Goal: Information Seeking & Learning: Learn about a topic

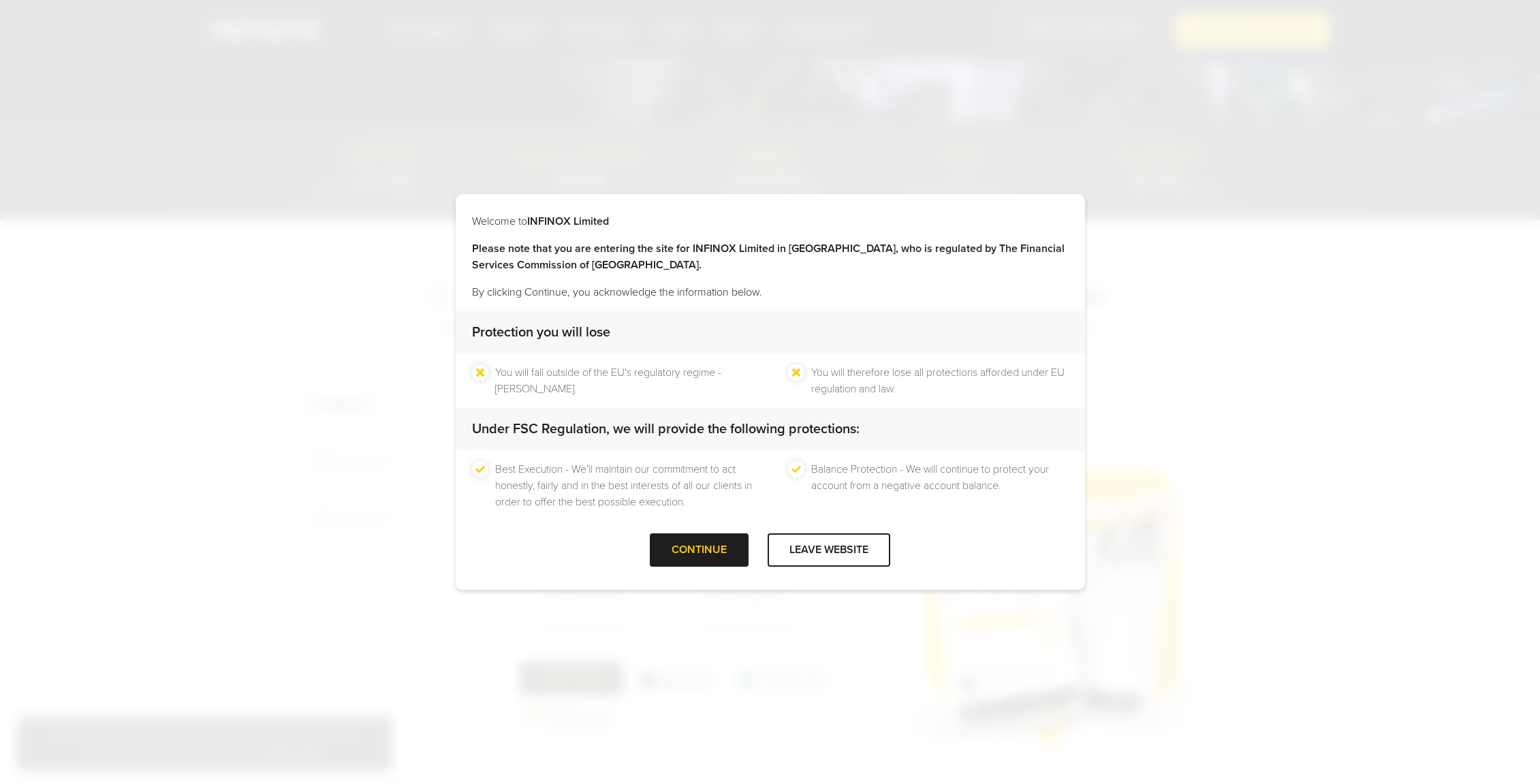
click at [699, 550] on div at bounding box center [699, 550] width 0 height 0
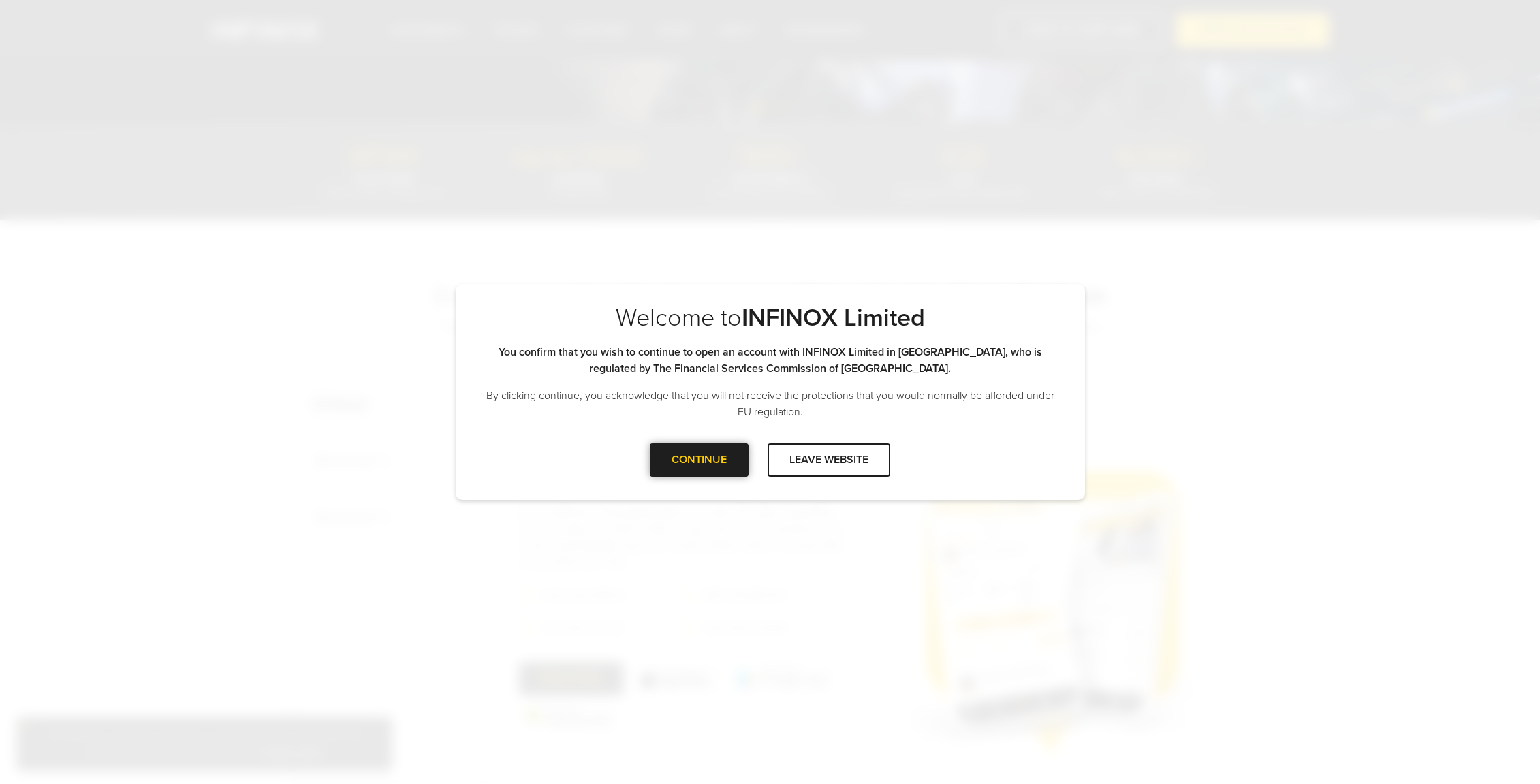
click at [699, 460] on div at bounding box center [699, 460] width 0 height 0
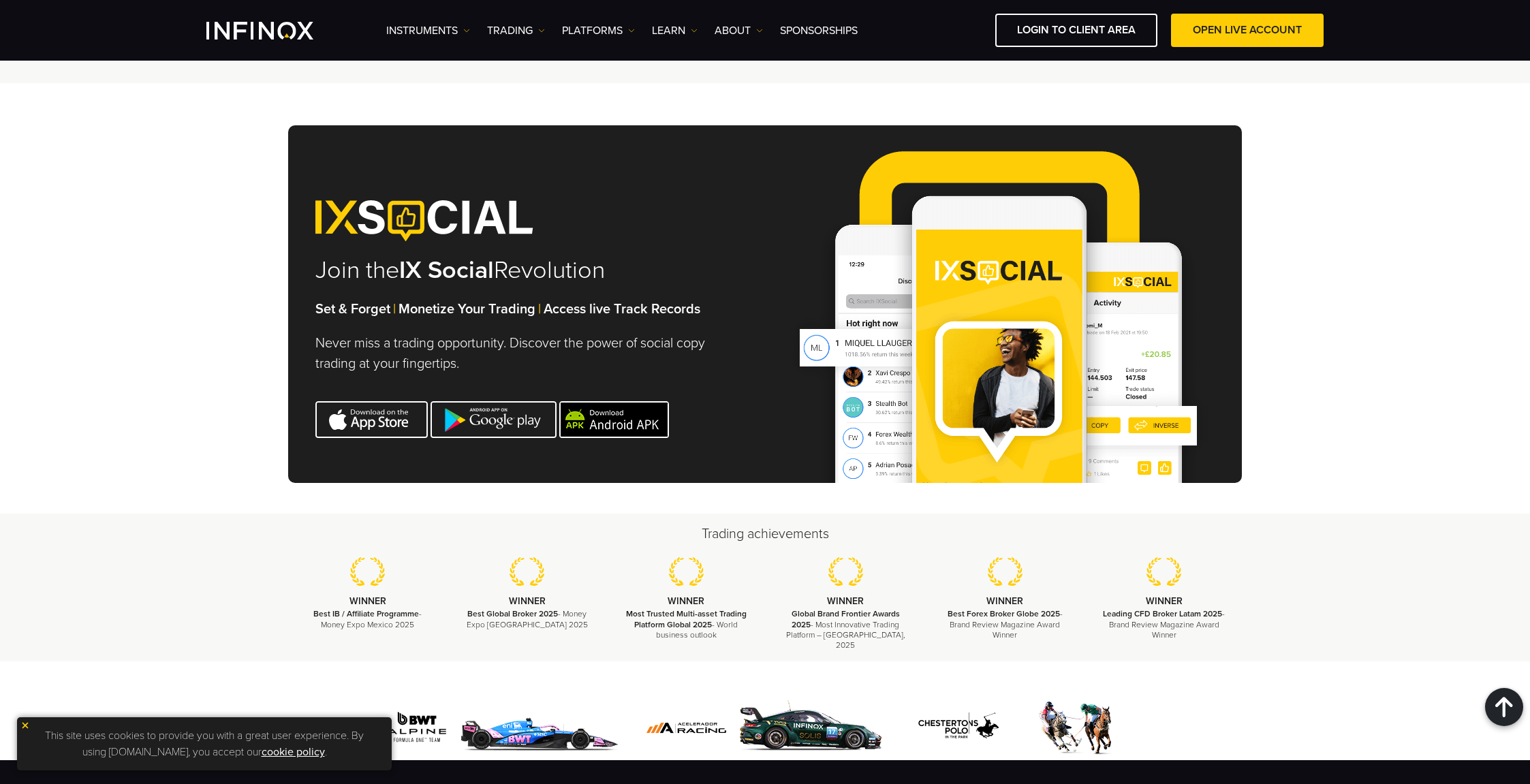
scroll to position [4422, 0]
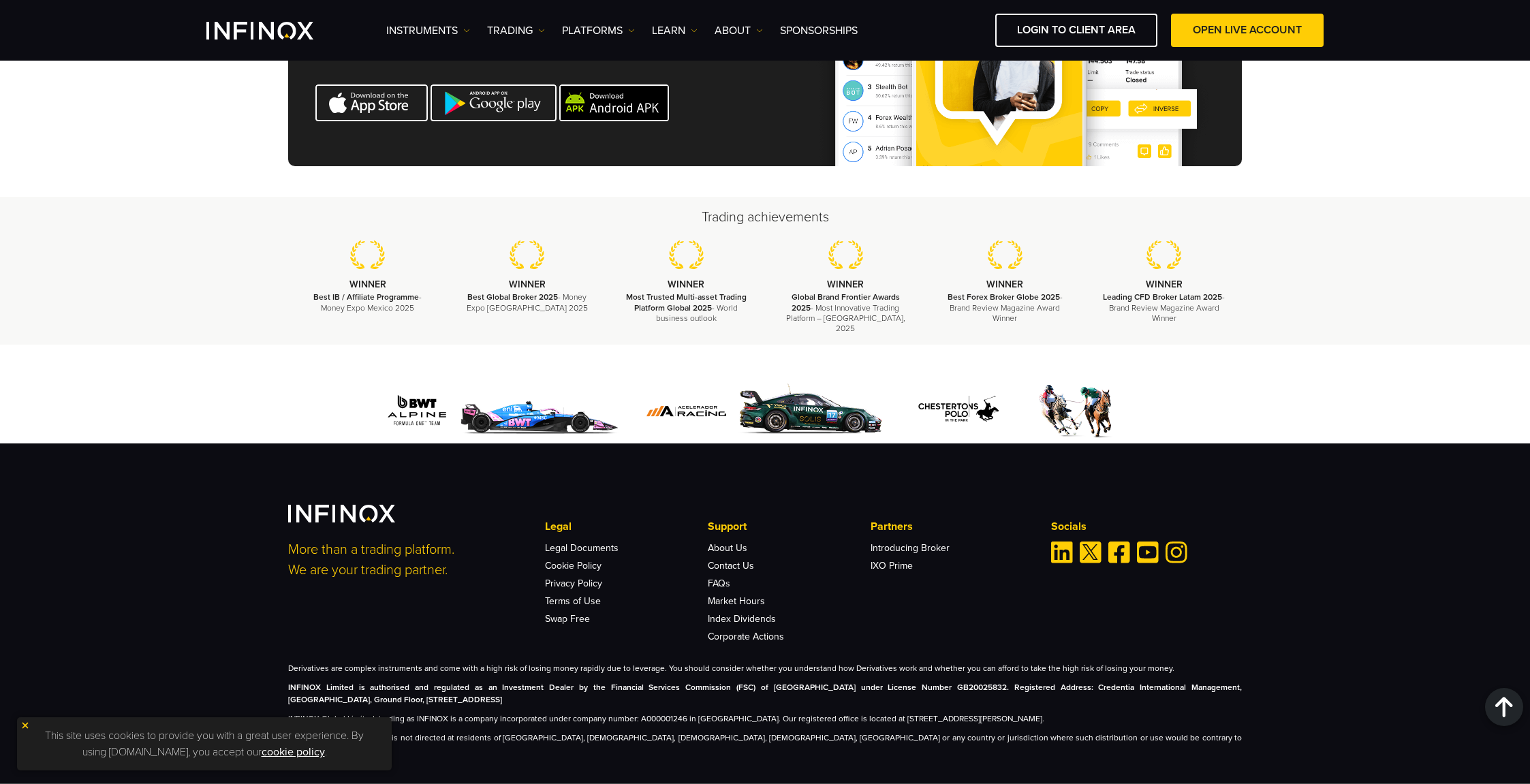
click at [27, 727] on img at bounding box center [25, 726] width 10 height 10
click at [740, 25] on link "ABOUT" at bounding box center [739, 30] width 49 height 17
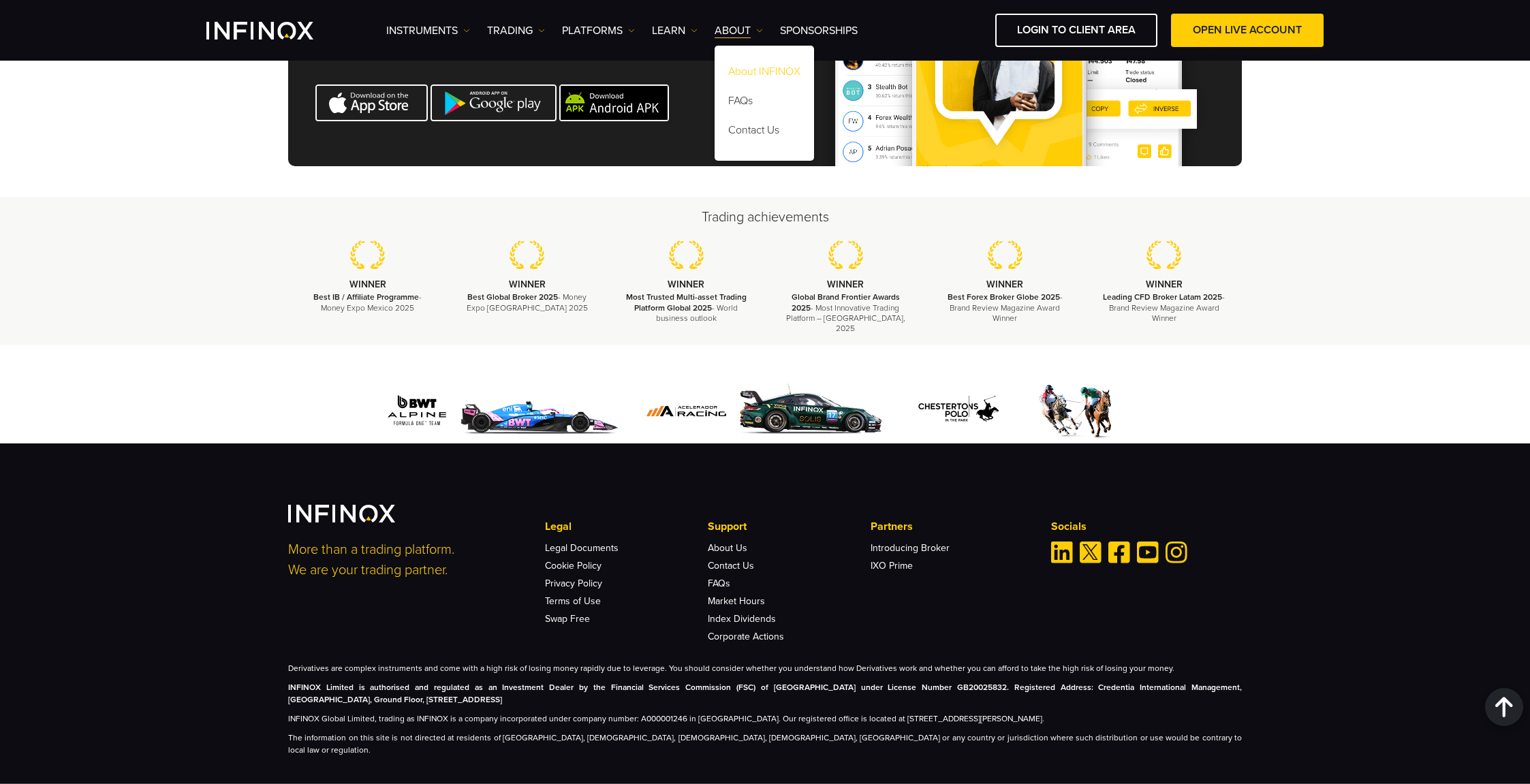
click at [752, 67] on link "About INFINOX" at bounding box center [764, 74] width 99 height 29
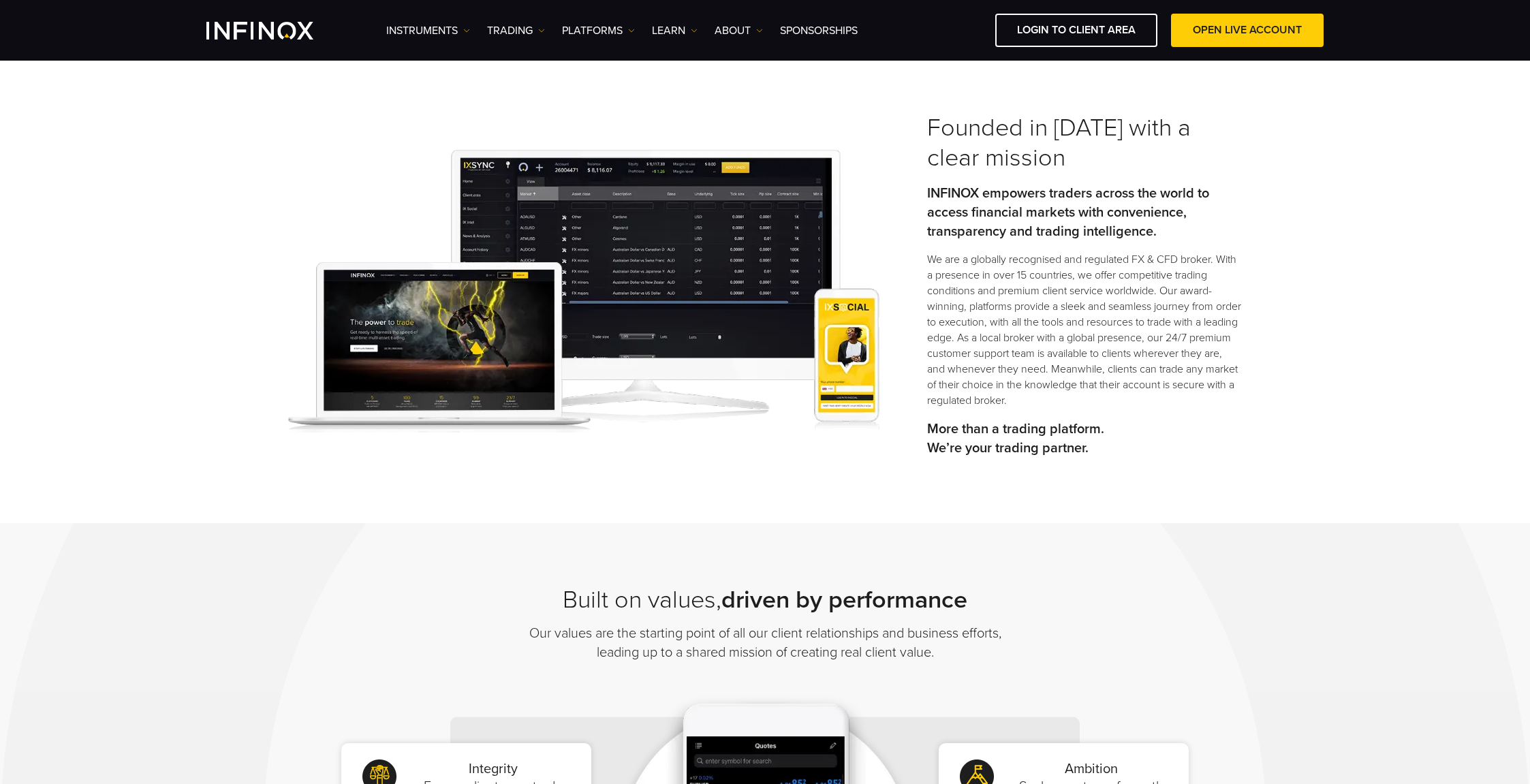
scroll to position [42, 0]
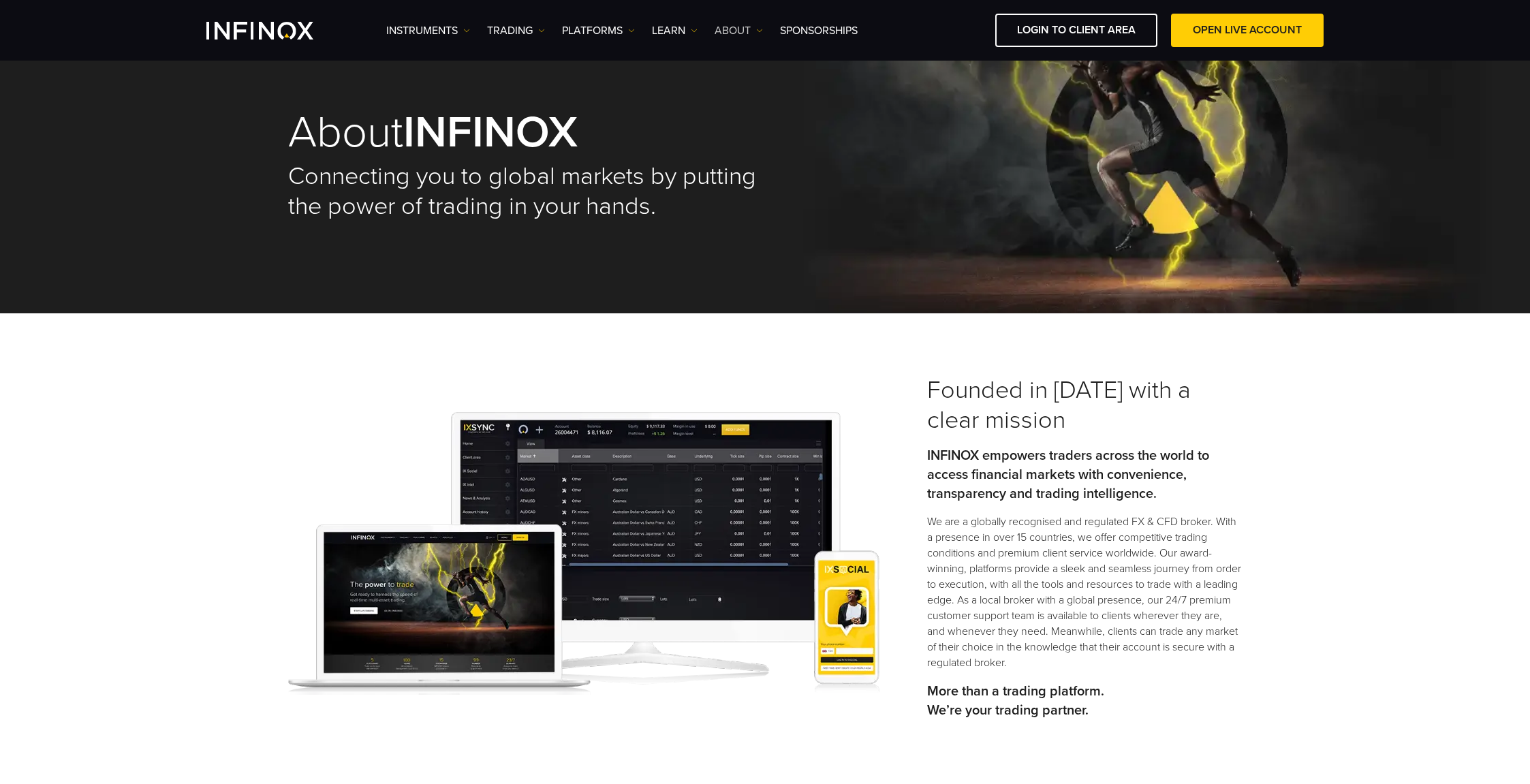
click at [744, 27] on link "ABOUT" at bounding box center [739, 30] width 49 height 17
click at [1344, 429] on div "Founded in 2009 with a clear mission INFINOX empowers traders across the world …" at bounding box center [765, 549] width 1530 height 471
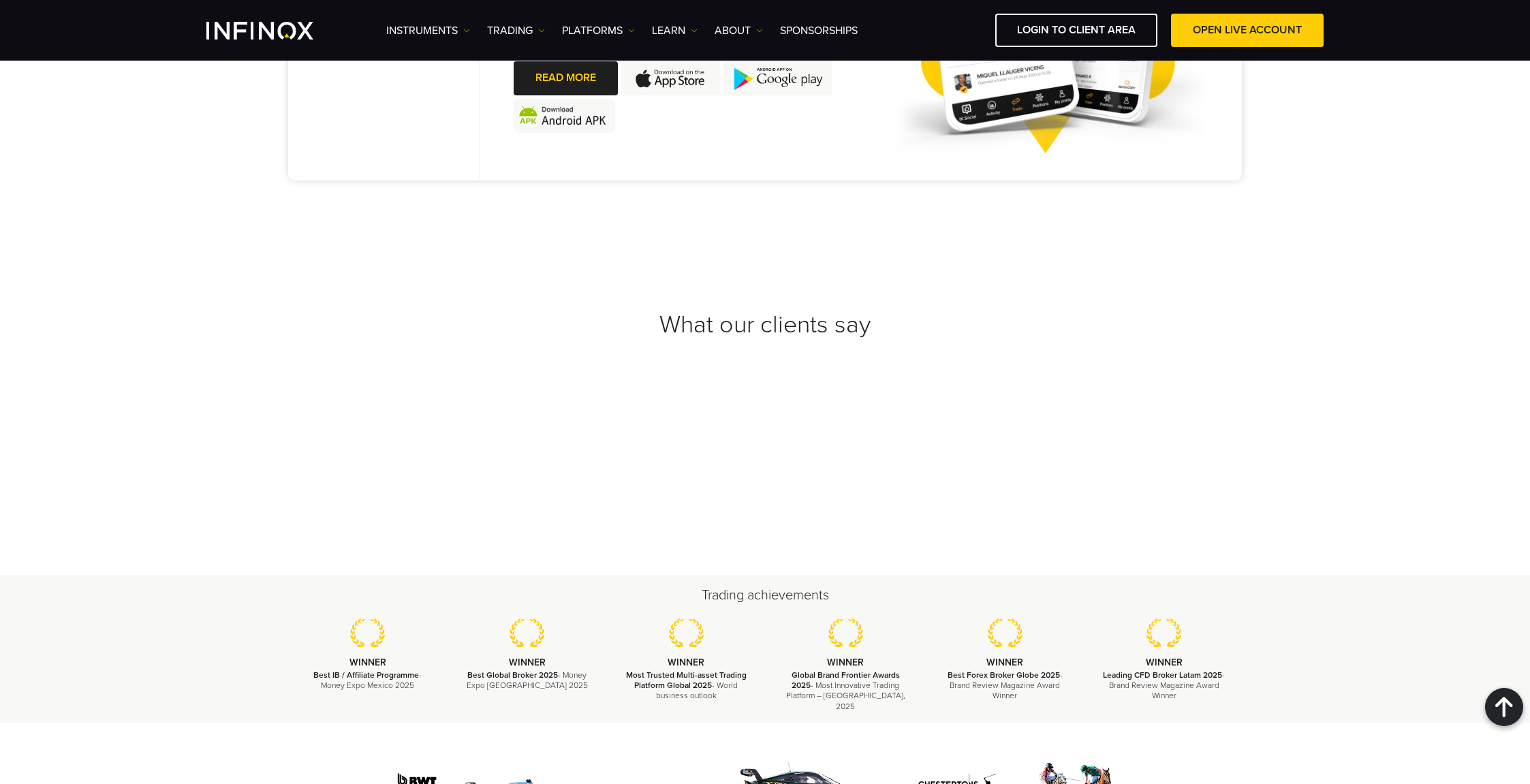
scroll to position [4797, 0]
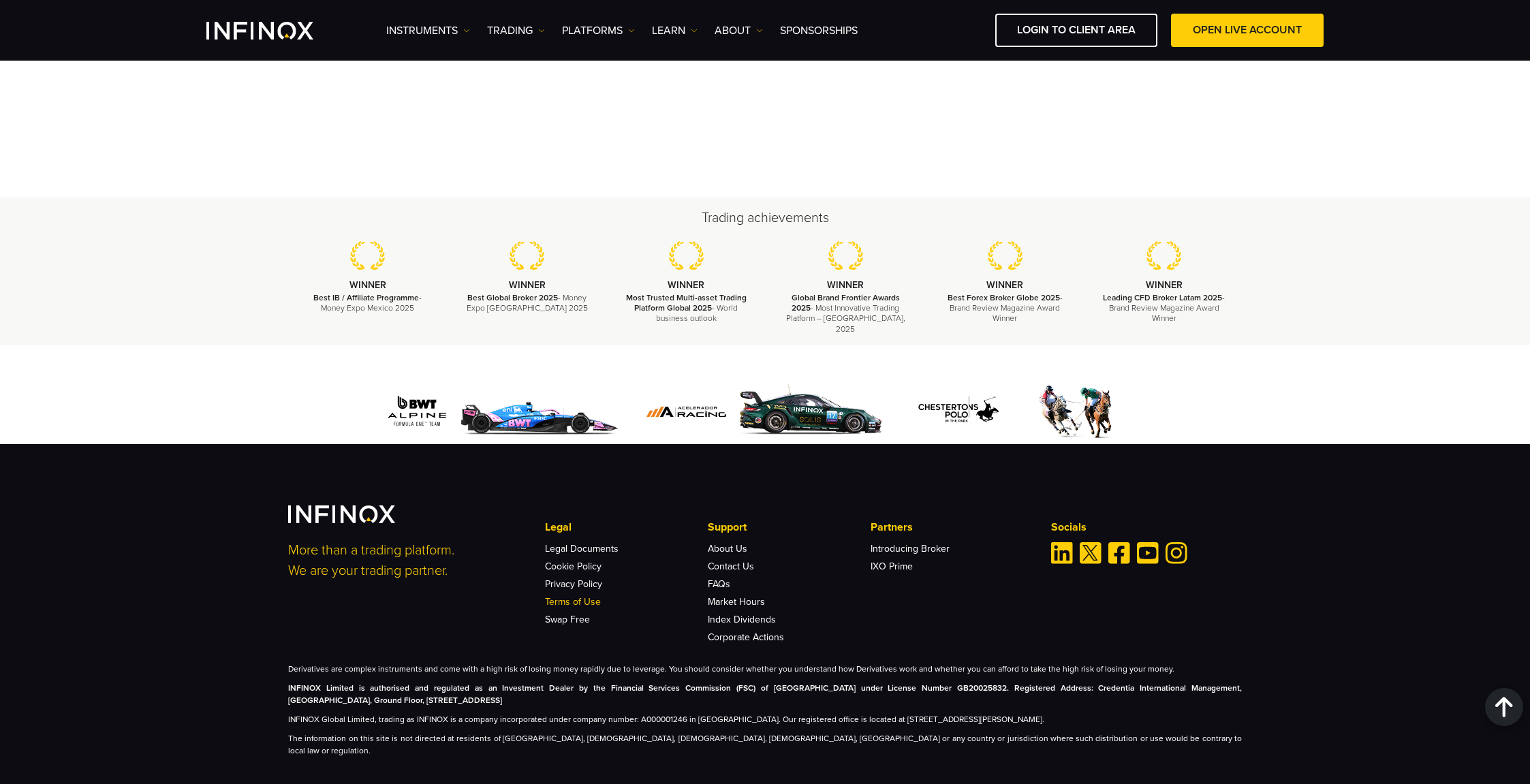
click at [589, 596] on link "Terms of Use" at bounding box center [572, 602] width 56 height 12
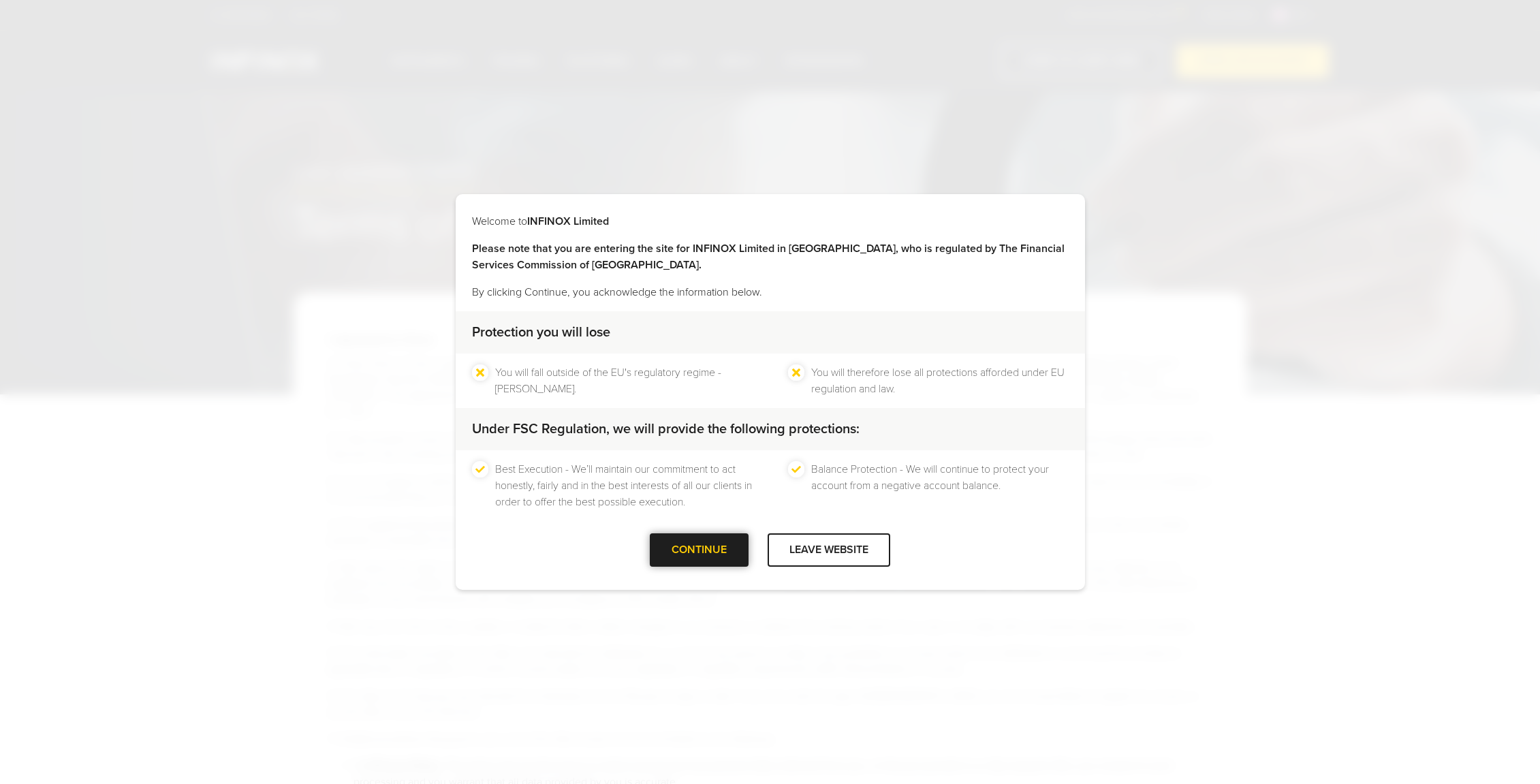
click at [699, 550] on div at bounding box center [699, 550] width 0 height 0
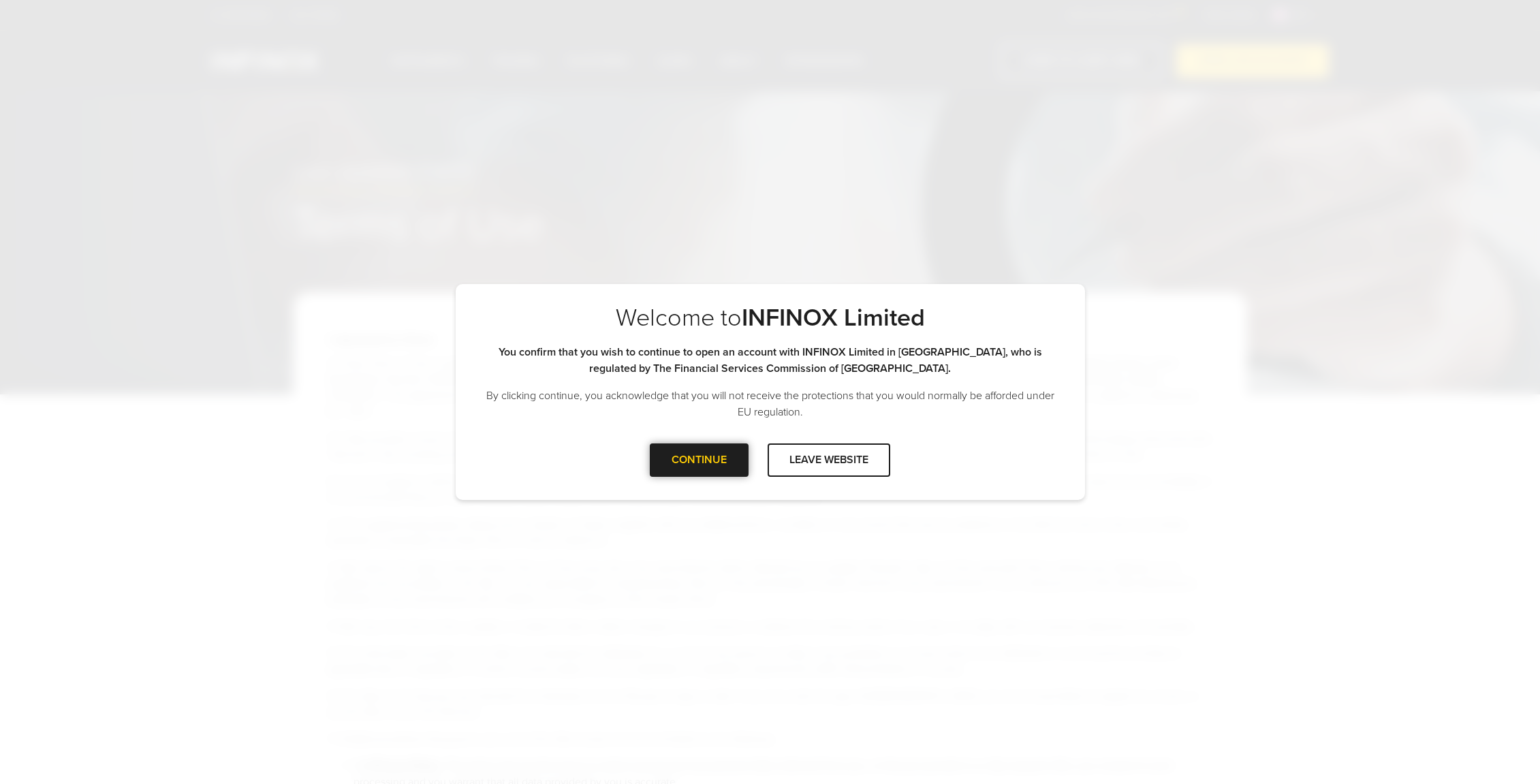
click at [707, 476] on div "CONTINUE" at bounding box center [698, 460] width 98 height 33
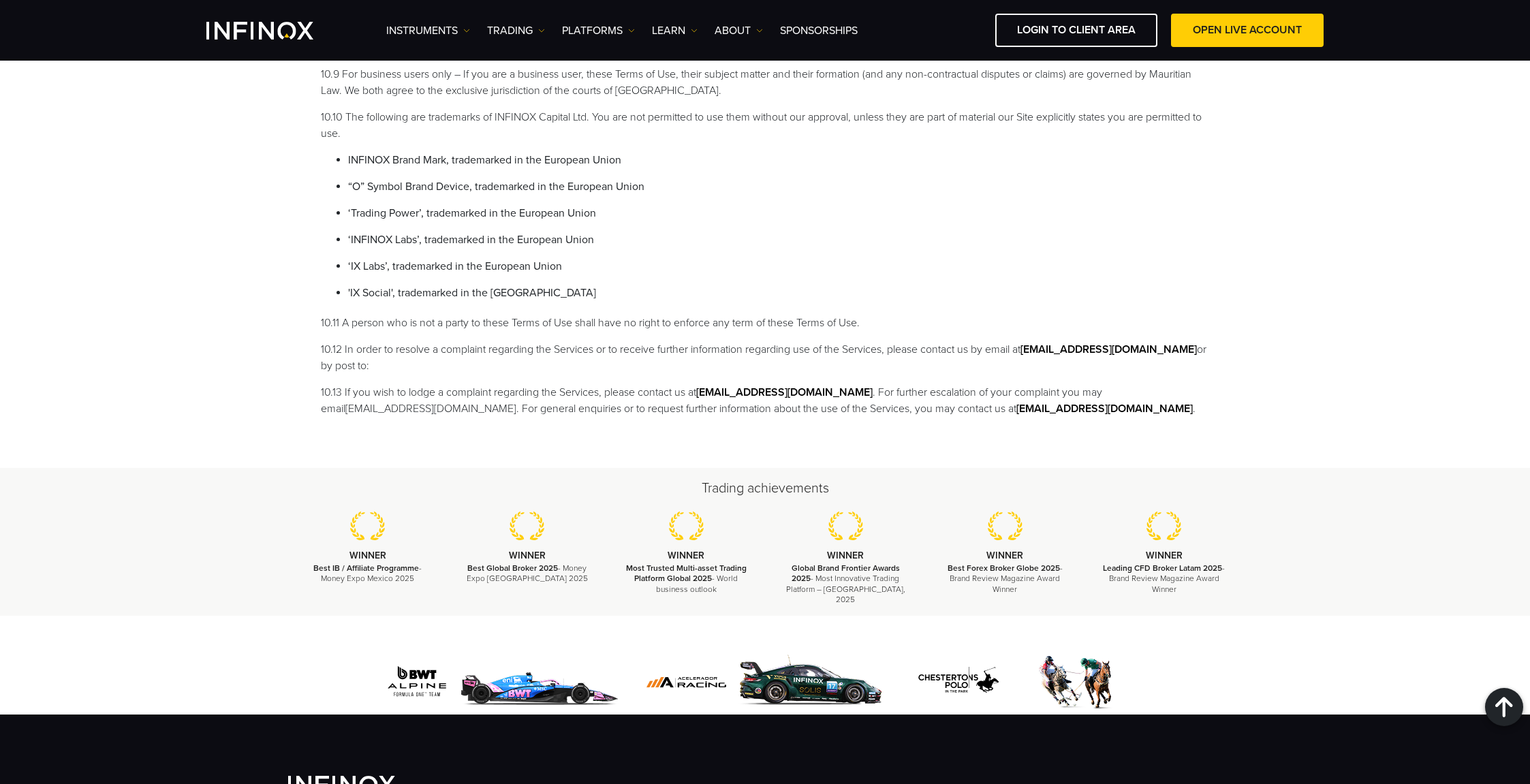
scroll to position [3851, 0]
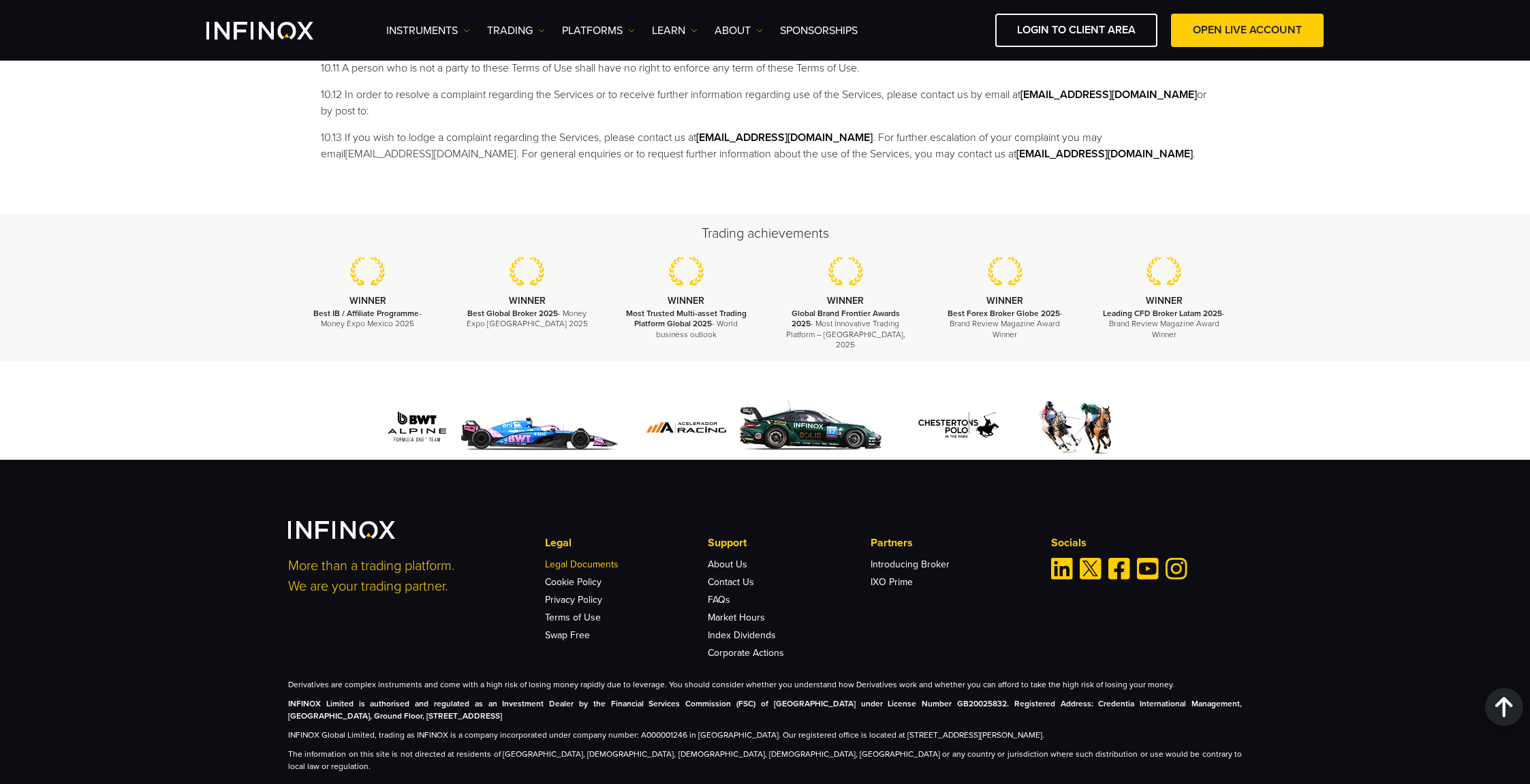
click at [579, 558] on link "Legal Documents" at bounding box center [581, 564] width 73 height 12
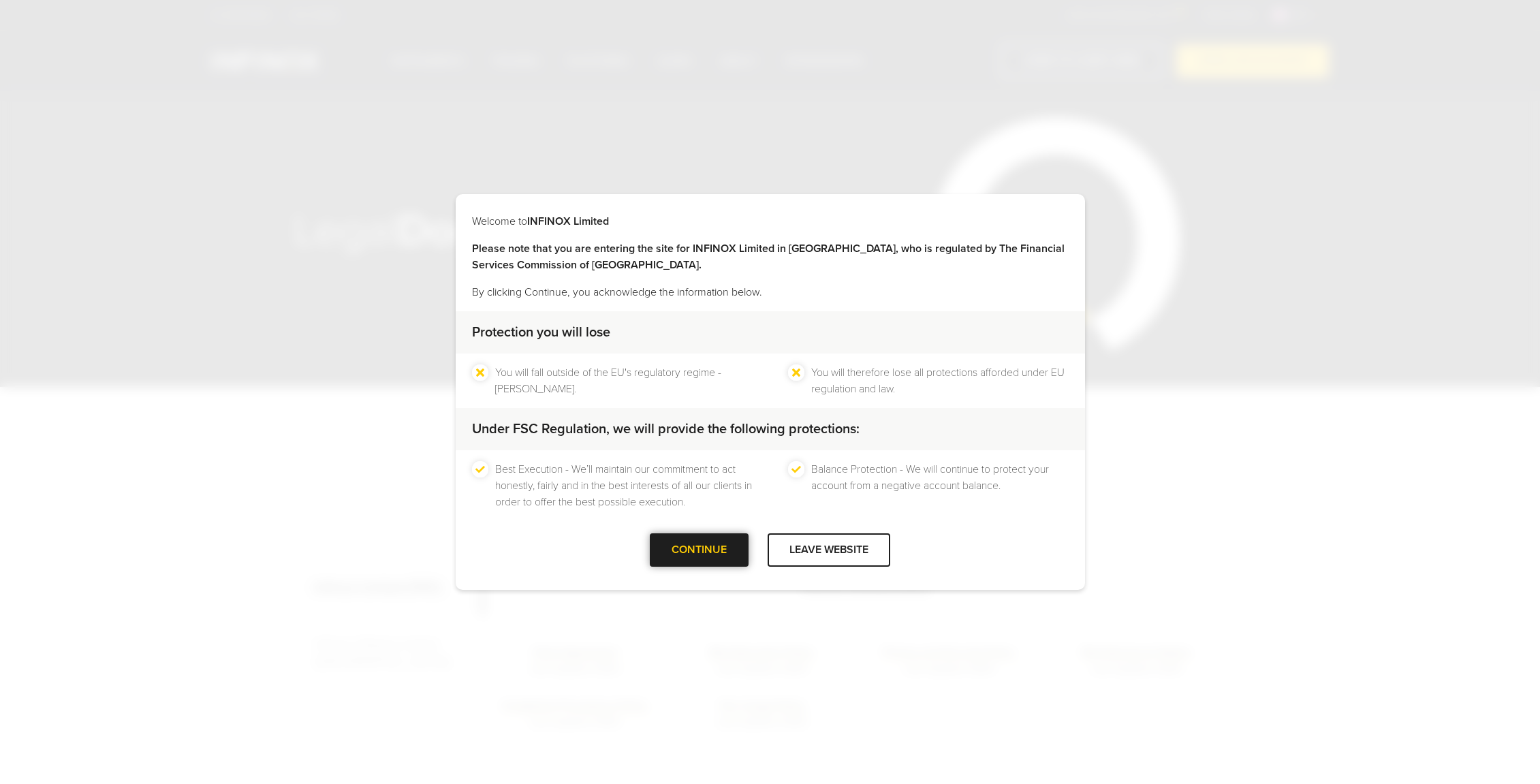
click at [699, 550] on div at bounding box center [699, 550] width 0 height 0
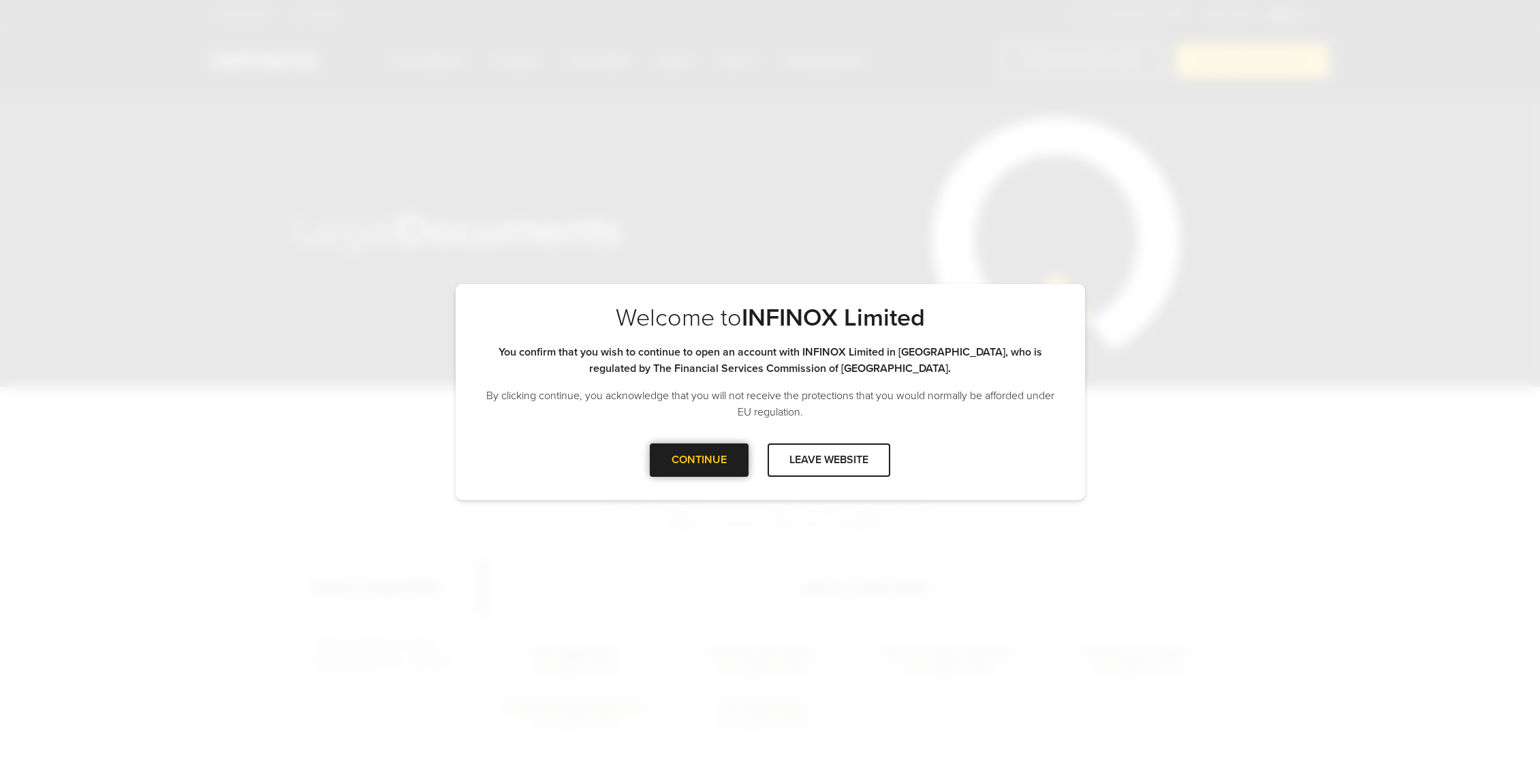
click at [702, 459] on div "CONTINUE" at bounding box center [698, 460] width 98 height 33
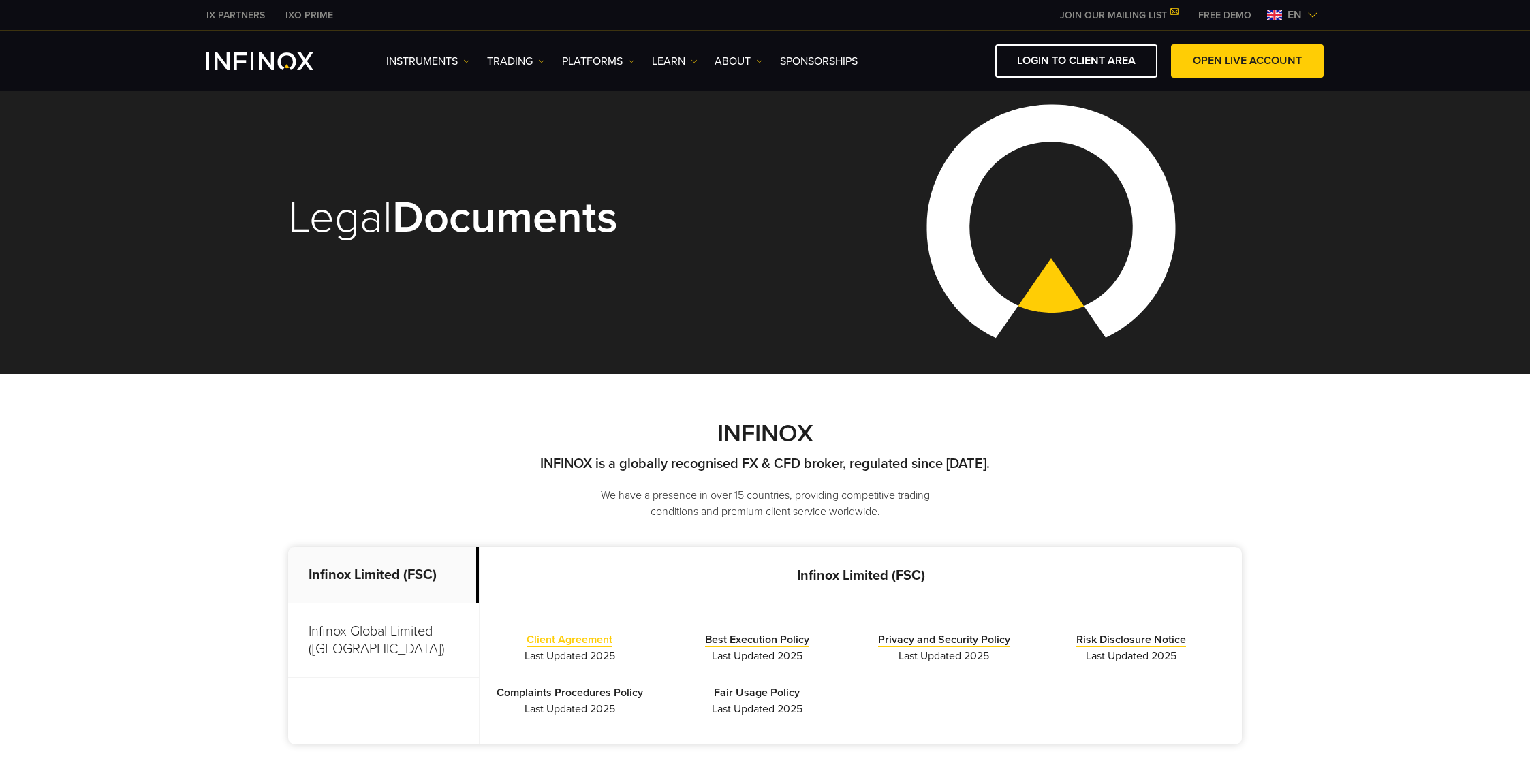
click at [562, 635] on link "Client Agreement" at bounding box center [569, 639] width 86 height 15
click at [1101, 635] on link "Risk Disclosure Notice" at bounding box center [1130, 639] width 110 height 15
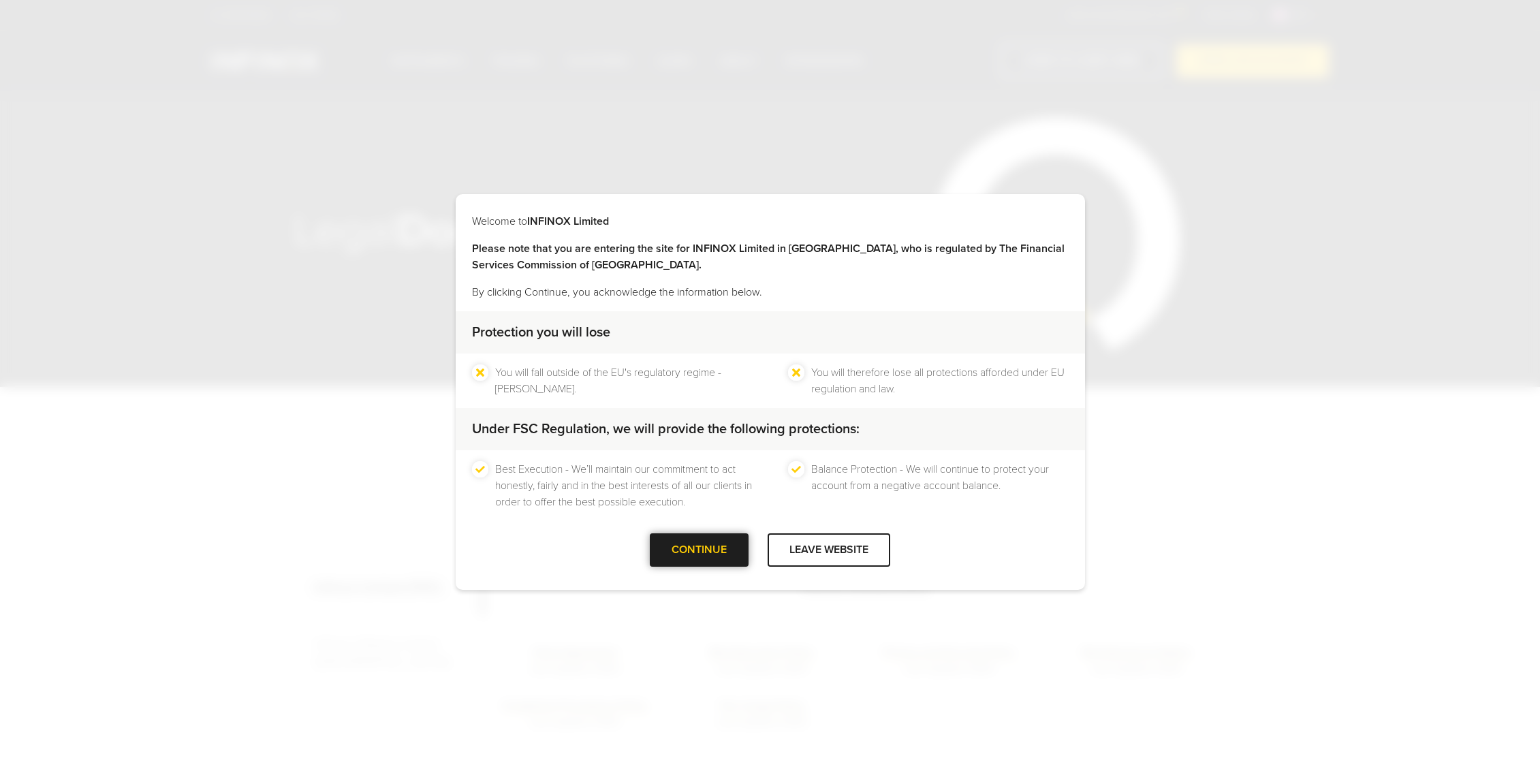
click at [699, 550] on div at bounding box center [699, 550] width 0 height 0
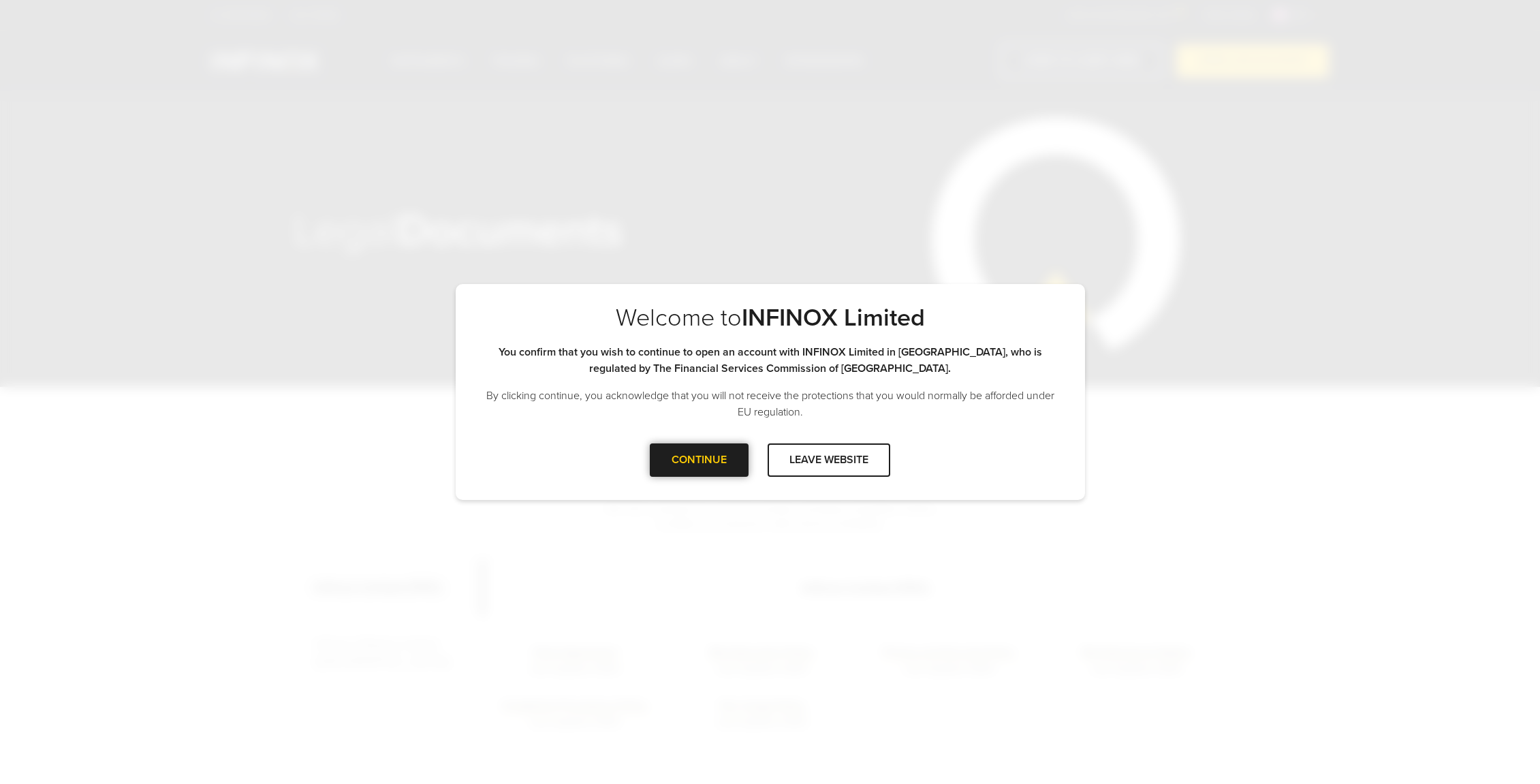
click at [699, 460] on div at bounding box center [699, 460] width 0 height 0
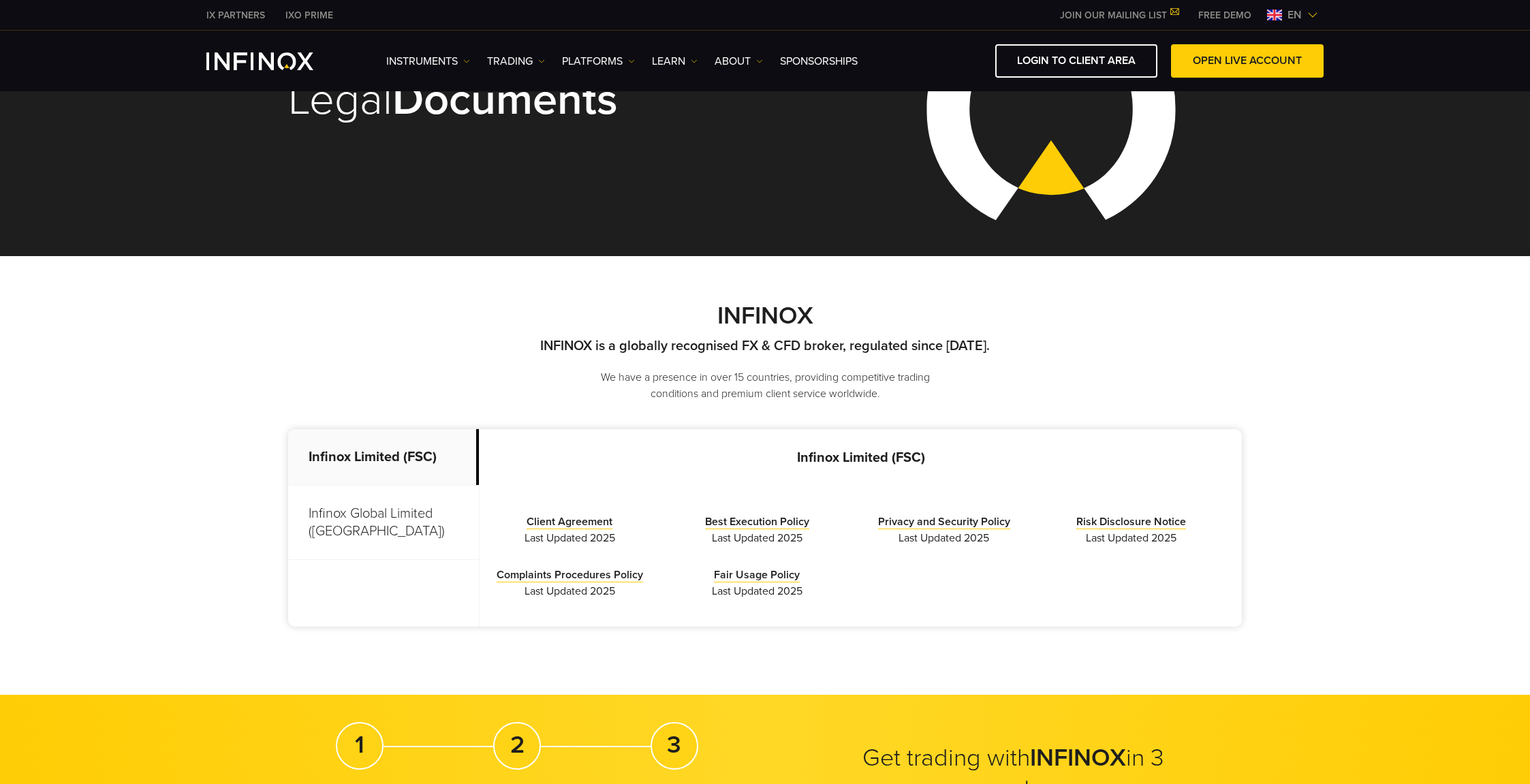
scroll to position [173, 0]
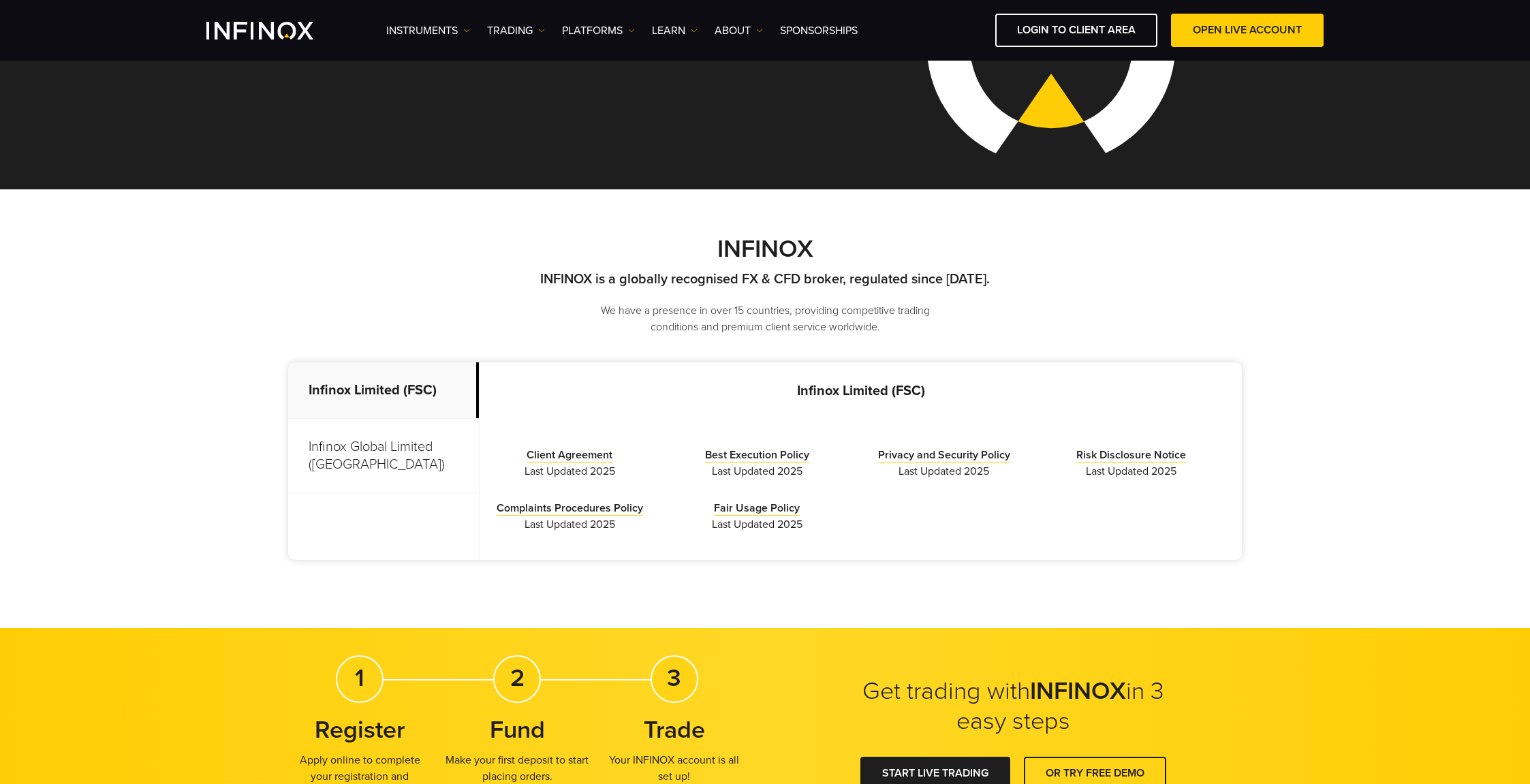
click at [329, 450] on p "Infinox Global Limited ([GEOGRAPHIC_DATA])" at bounding box center [384, 456] width 191 height 74
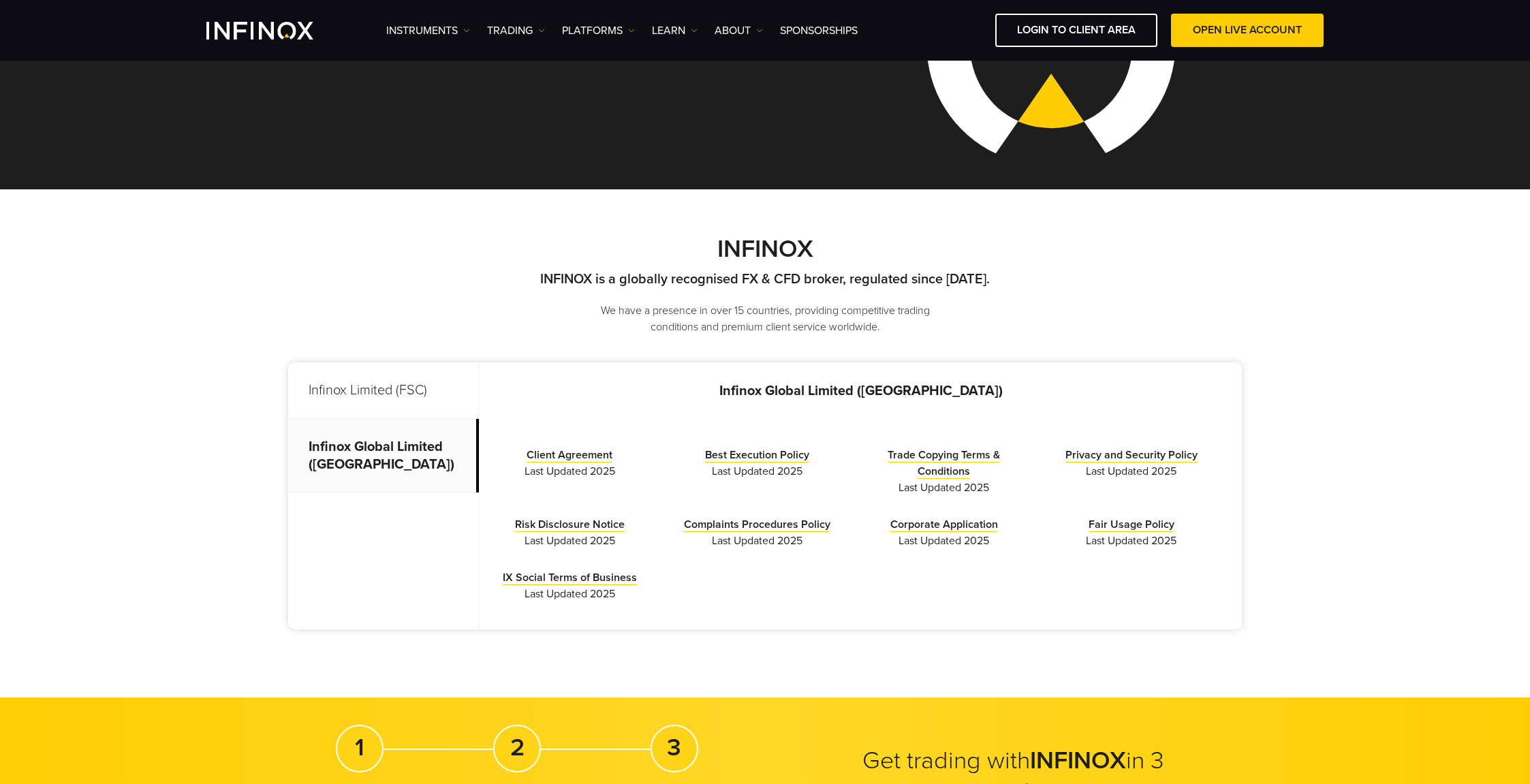
scroll to position [0, 0]
click at [578, 457] on link "Client Agreement" at bounding box center [569, 455] width 86 height 15
click at [554, 527] on link "Risk Disclosure Notice" at bounding box center [569, 524] width 110 height 15
